Goal: Find contact information: Find contact information

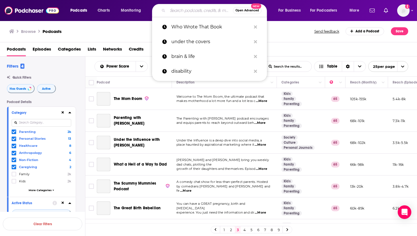
scroll to position [148, 0]
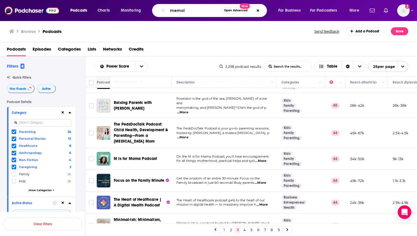
type input "memoir"
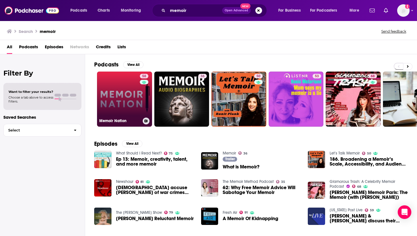
click at [121, 102] on link "58 Memoir Nation" at bounding box center [124, 98] width 55 height 55
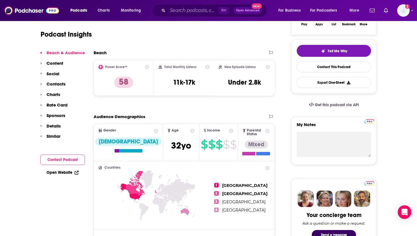
scroll to position [51, 0]
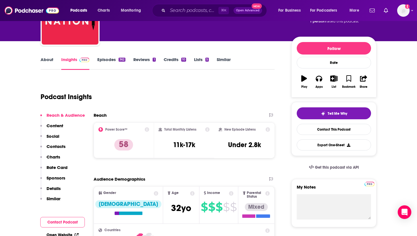
click at [44, 62] on link "About" at bounding box center [47, 63] width 13 height 13
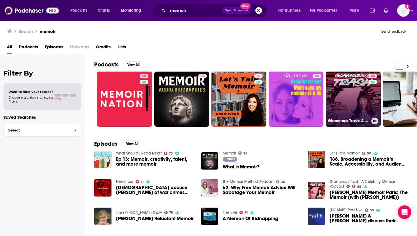
click at [356, 104] on link "68 Glamorous Trash: A Celebrity Memoir Podcast" at bounding box center [353, 98] width 55 height 55
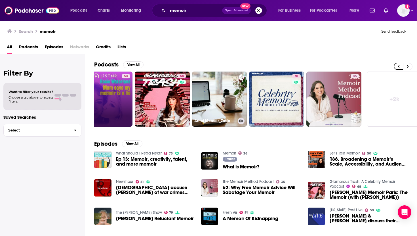
scroll to position [0, 198]
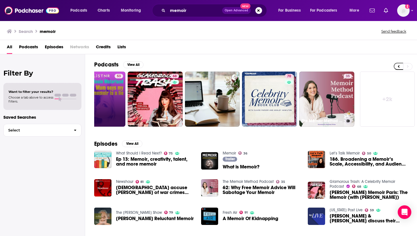
click at [314, 94] on link "35 The Memoir Method Podcast" at bounding box center [326, 98] width 55 height 55
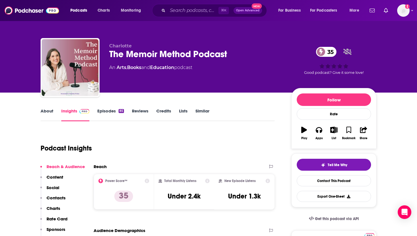
click at [49, 111] on link "About" at bounding box center [47, 114] width 13 height 13
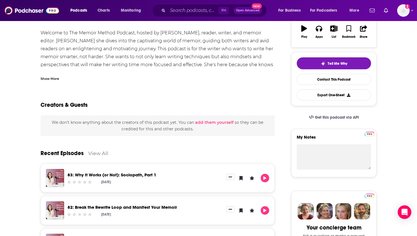
scroll to position [104, 0]
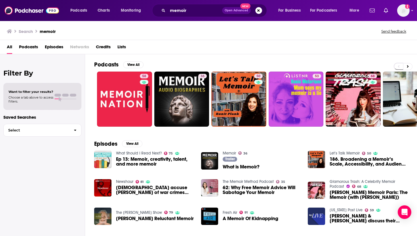
scroll to position [85, 0]
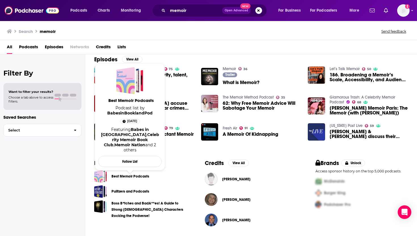
click at [129, 176] on link "Best Memoir Podcasts" at bounding box center [130, 176] width 38 height 6
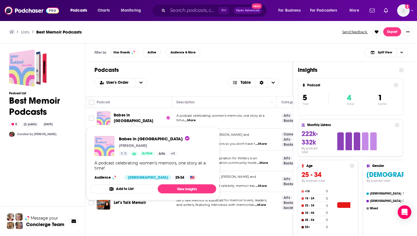
click at [133, 118] on span "Babes in [GEOGRAPHIC_DATA]" at bounding box center [133, 118] width 39 height 10
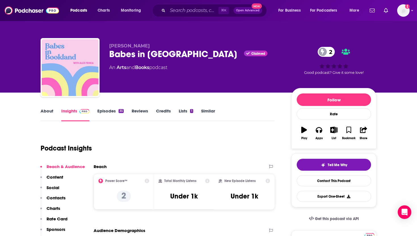
click at [48, 111] on link "About" at bounding box center [47, 114] width 13 height 13
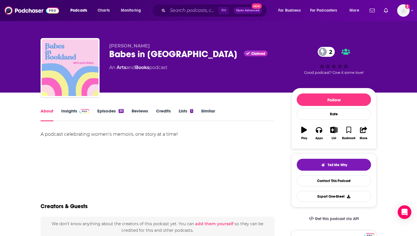
click at [71, 111] on link "Insights" at bounding box center [75, 114] width 28 height 13
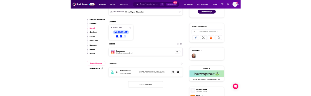
scroll to position [325, 0]
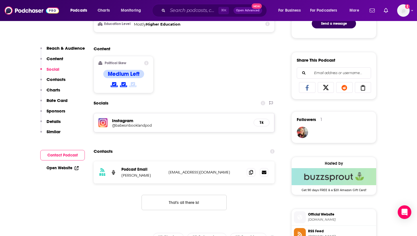
drag, startPoint x: 237, startPoint y: 173, endPoint x: 168, endPoint y: 172, distance: 69.2
click at [168, 172] on div "RSS Podcast Email [PERSON_NAME] [PERSON_NAME][EMAIL_ADDRESS][DOMAIN_NAME] [EMAI…" at bounding box center [184, 172] width 181 height 22
copy p "[EMAIL_ADDRESS][DOMAIN_NAME]"
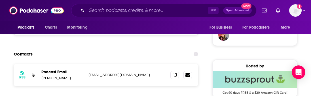
scroll to position [439, 0]
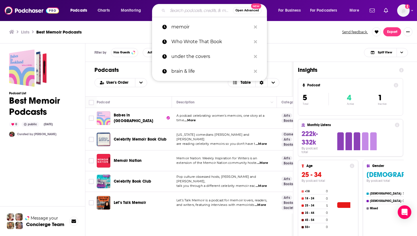
click at [184, 7] on input "Search podcasts, credits, & more..." at bounding box center [200, 10] width 65 height 9
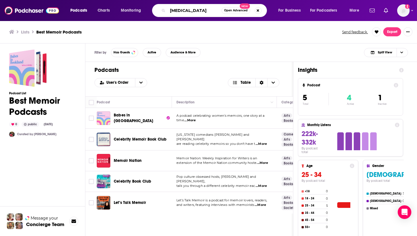
type input "[MEDICAL_DATA]"
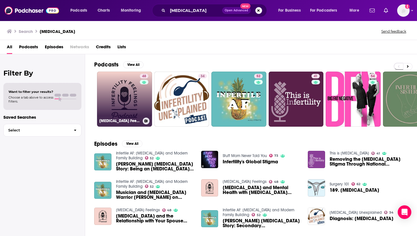
click at [119, 95] on link "48 [MEDICAL_DATA] Feelings" at bounding box center [124, 98] width 55 height 55
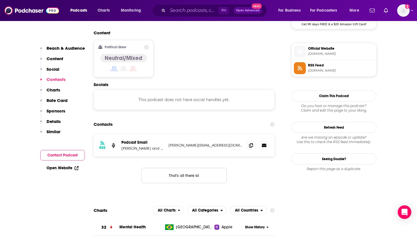
scroll to position [448, 0]
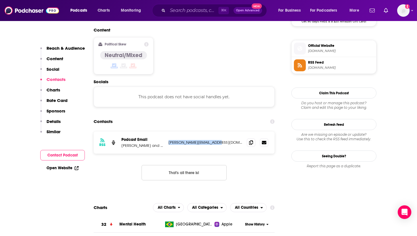
drag, startPoint x: 217, startPoint y: 115, endPoint x: 169, endPoint y: 115, distance: 47.6
click at [169, 140] on p "[PERSON_NAME][EMAIL_ADDRESS][DOMAIN_NAME]" at bounding box center [205, 142] width 74 height 5
copy p "[PERSON_NAME][EMAIL_ADDRESS][DOMAIN_NAME]"
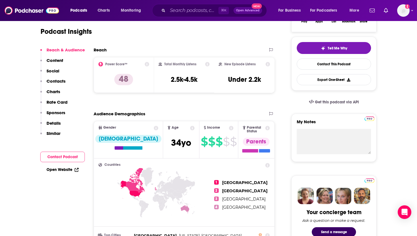
scroll to position [0, 0]
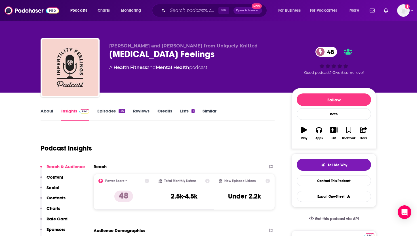
click at [44, 109] on link "About" at bounding box center [47, 114] width 13 height 13
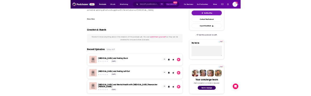
scroll to position [170, 0]
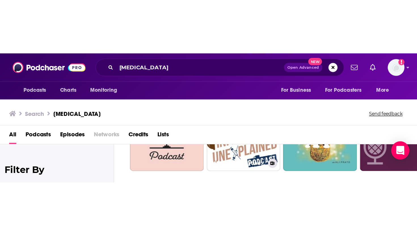
scroll to position [49, 0]
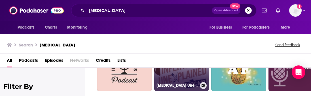
click at [176, 75] on link "34 [MEDICAL_DATA] Unexplained" at bounding box center [181, 63] width 55 height 55
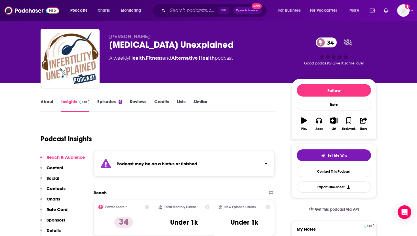
scroll to position [11, 0]
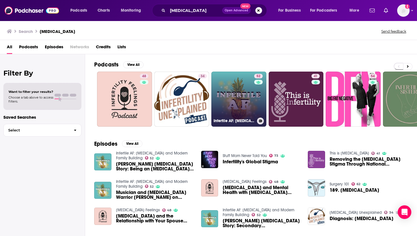
click at [235, 94] on link "52 Infertile AF: [MEDICAL_DATA] and Modern Family Building" at bounding box center [238, 98] width 55 height 55
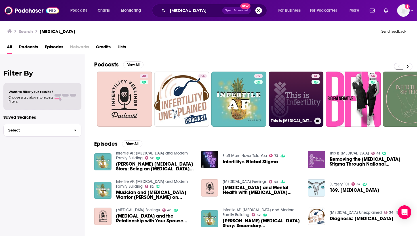
click at [289, 97] on link "41 This is [MEDICAL_DATA]" at bounding box center [296, 98] width 55 height 55
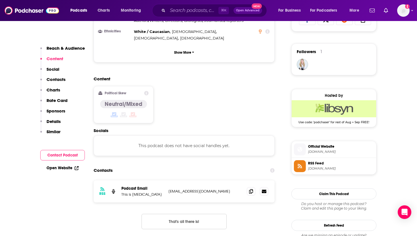
scroll to position [396, 0]
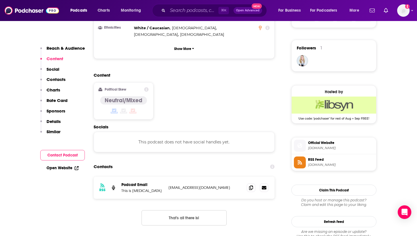
drag, startPoint x: 218, startPoint y: 159, endPoint x: 168, endPoint y: 159, distance: 49.3
click at [168, 185] on p "[EMAIL_ADDRESS][DOMAIN_NAME]" at bounding box center [205, 187] width 74 height 5
copy p "[EMAIL_ADDRESS][DOMAIN_NAME]"
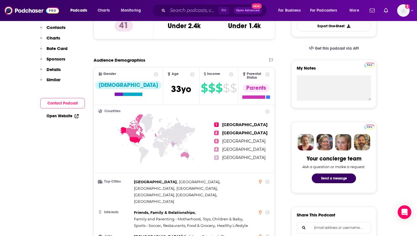
scroll to position [41, 0]
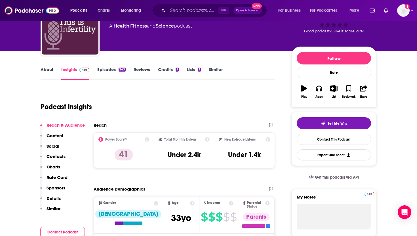
click at [44, 69] on link "About" at bounding box center [47, 73] width 13 height 13
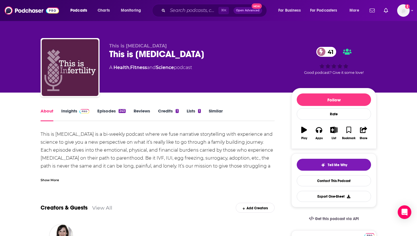
click at [72, 110] on link "Insights" at bounding box center [75, 114] width 28 height 13
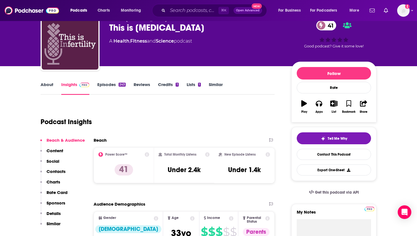
scroll to position [25, 0]
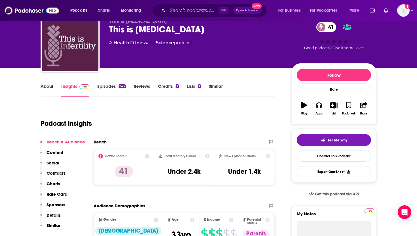
click at [102, 86] on link "Episodes 243" at bounding box center [111, 89] width 28 height 13
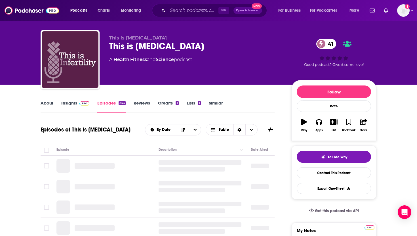
scroll to position [14, 0]
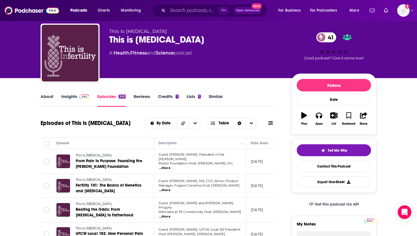
click at [45, 96] on link "About" at bounding box center [47, 100] width 13 height 13
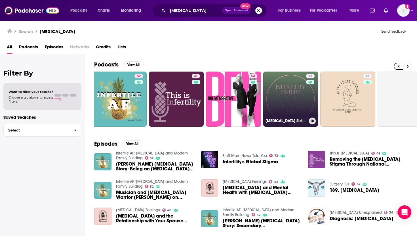
scroll to position [0, 123]
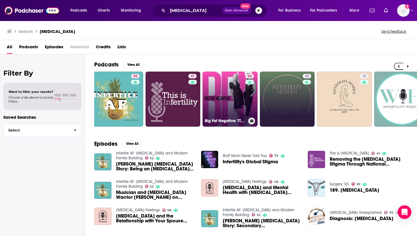
click at [232, 119] on h3 "Big Fat Negative: TTC, fertility, [MEDICAL_DATA] and IVF" at bounding box center [225, 120] width 41 height 5
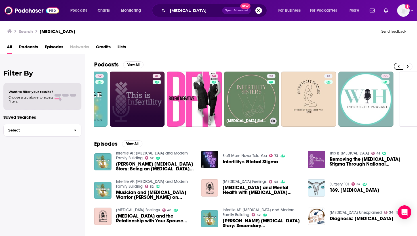
scroll to position [0, 160]
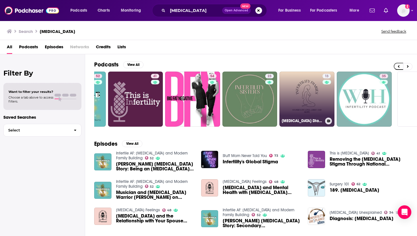
click at [303, 100] on link "13 [MEDICAL_DATA] Diaries Podcast" at bounding box center [306, 98] width 55 height 55
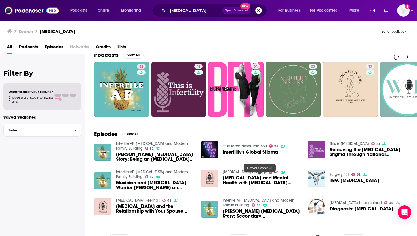
scroll to position [6, 0]
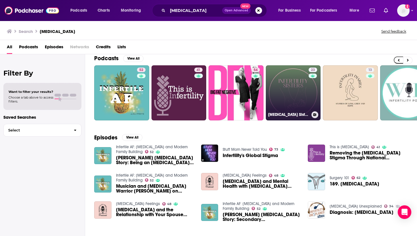
click at [282, 93] on link "23 [MEDICAL_DATA] Sisters" at bounding box center [293, 92] width 55 height 55
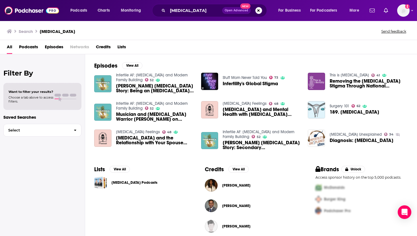
scroll to position [85, 0]
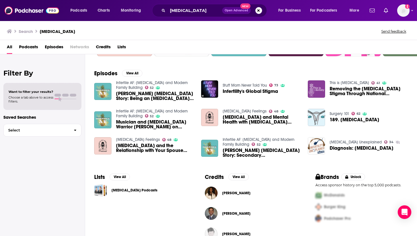
scroll to position [71, 0]
click at [129, 190] on link "[MEDICAL_DATA] Podcasts" at bounding box center [134, 190] width 46 height 6
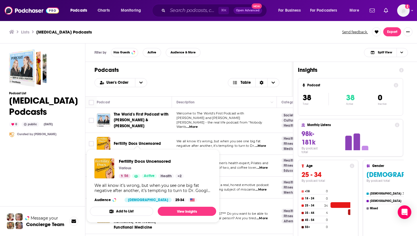
click at [142, 141] on span "Fertility Docs Uncensored" at bounding box center [137, 143] width 47 height 5
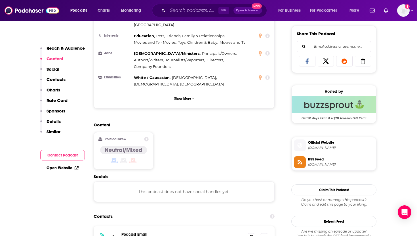
scroll to position [405, 0]
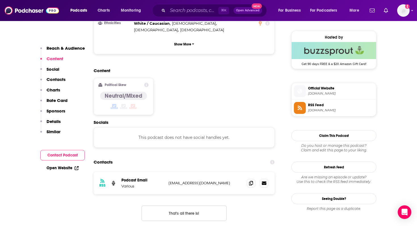
drag, startPoint x: 234, startPoint y: 144, endPoint x: 166, endPoint y: 145, distance: 68.1
click at [166, 172] on div "RSS Podcast Email Various abby@fertilitydocsuncensored.com abby@fertilitydocsun…" at bounding box center [184, 183] width 181 height 22
copy div "abby@fertilitydocsuncensored.com"
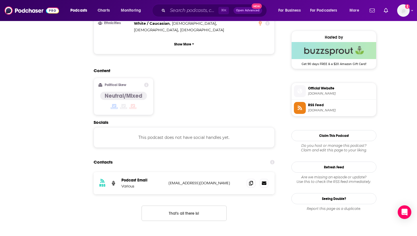
scroll to position [0, 0]
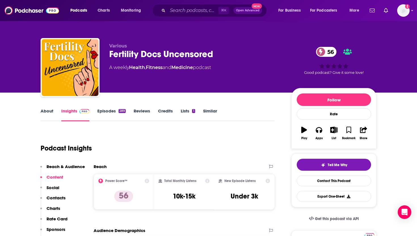
click at [47, 111] on link "About" at bounding box center [47, 114] width 13 height 13
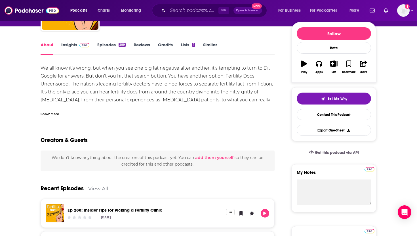
scroll to position [74, 0]
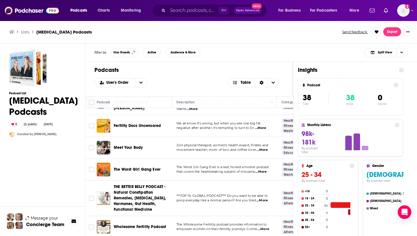
scroll to position [23, 0]
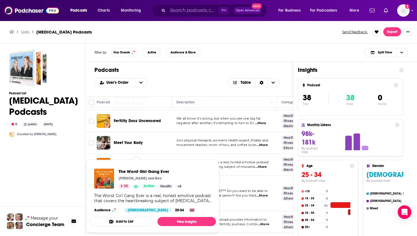
click at [141, 160] on span "The Worst Girl Gang Ever Laura and Bex 55 Active Health + 8 The Worst Girl Gang…" at bounding box center [153, 195] width 126 height 73
click at [134, 170] on span "The Worst Girl Gang Ever" at bounding box center [151, 170] width 65 height 5
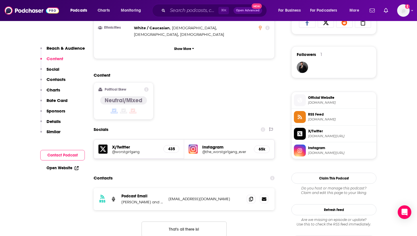
scroll to position [393, 0]
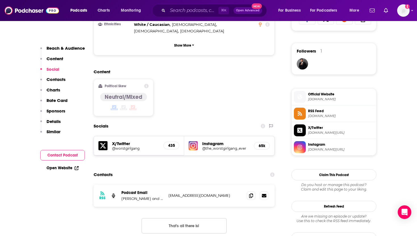
drag, startPoint x: 227, startPoint y: 174, endPoint x: 167, endPoint y: 175, distance: 59.8
click at [167, 184] on div "RSS Podcast Email Laura and Bex Info@theworstgirlgangever.co.uk Info@theworstgi…" at bounding box center [184, 195] width 181 height 22
copy p "Info@theworstgirlgangever.co.uk"
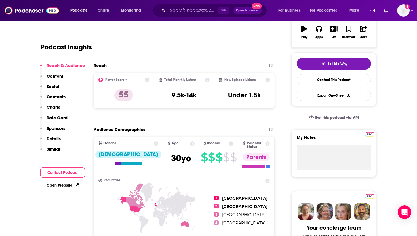
scroll to position [0, 0]
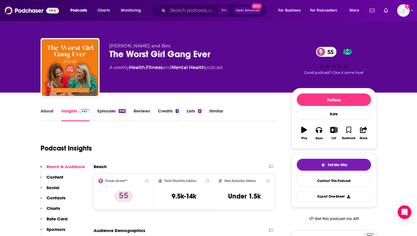
click at [49, 109] on link "About" at bounding box center [47, 114] width 13 height 13
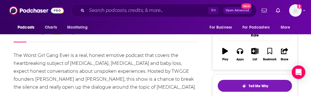
scroll to position [79, 0]
